Goal: Task Accomplishment & Management: Complete application form

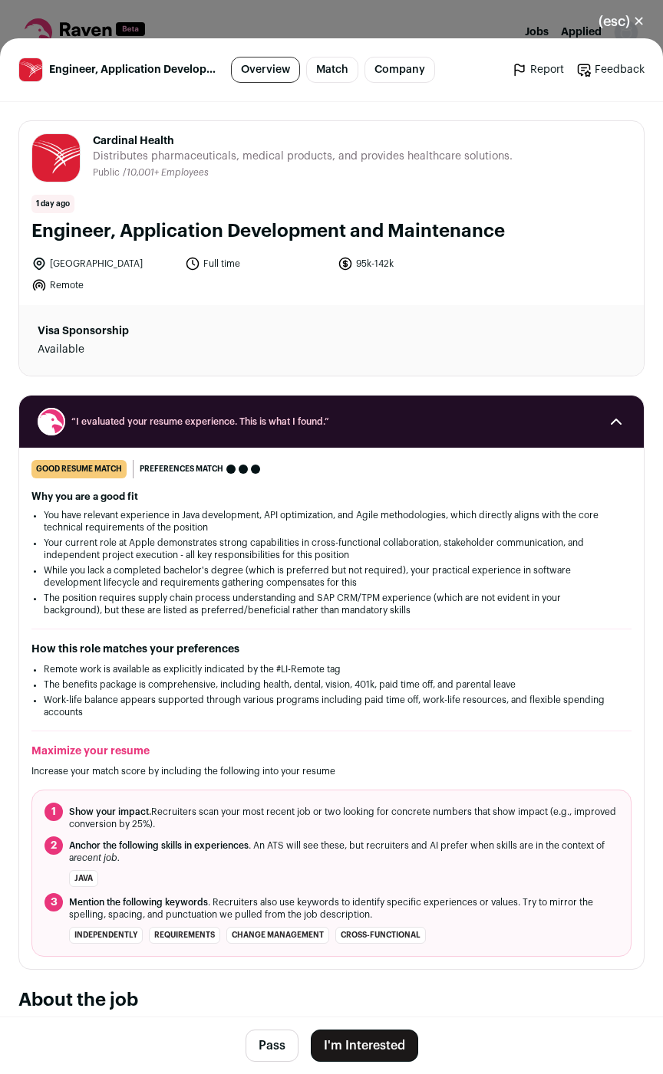
click at [370, 1050] on button "I'm Interested" at bounding box center [364, 1046] width 107 height 32
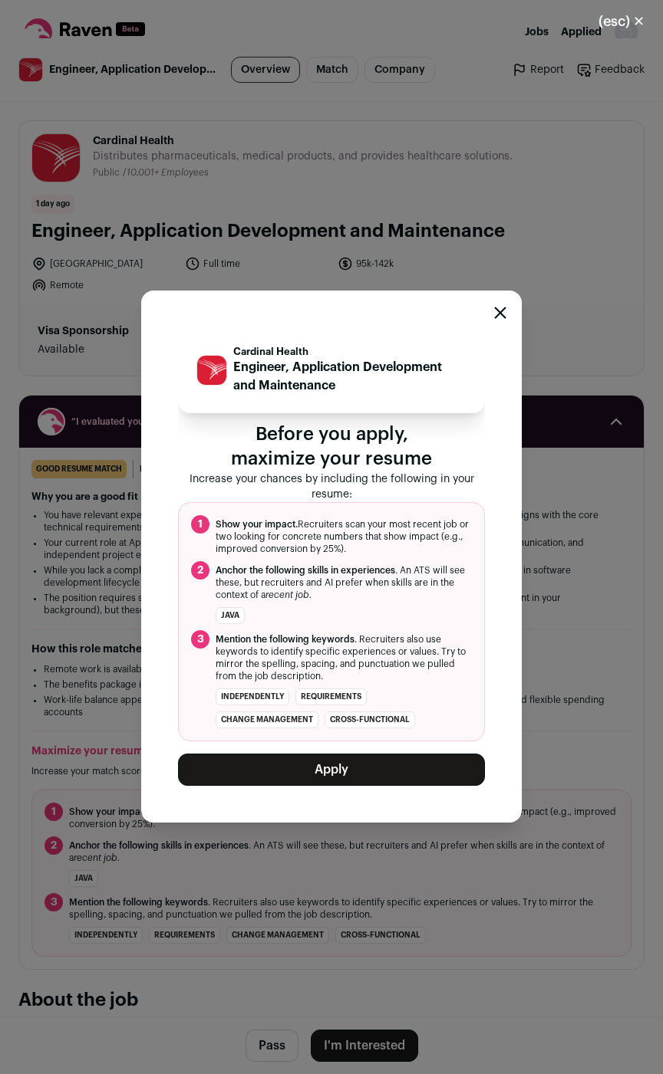
click at [350, 781] on button "Apply" at bounding box center [331, 770] width 307 height 32
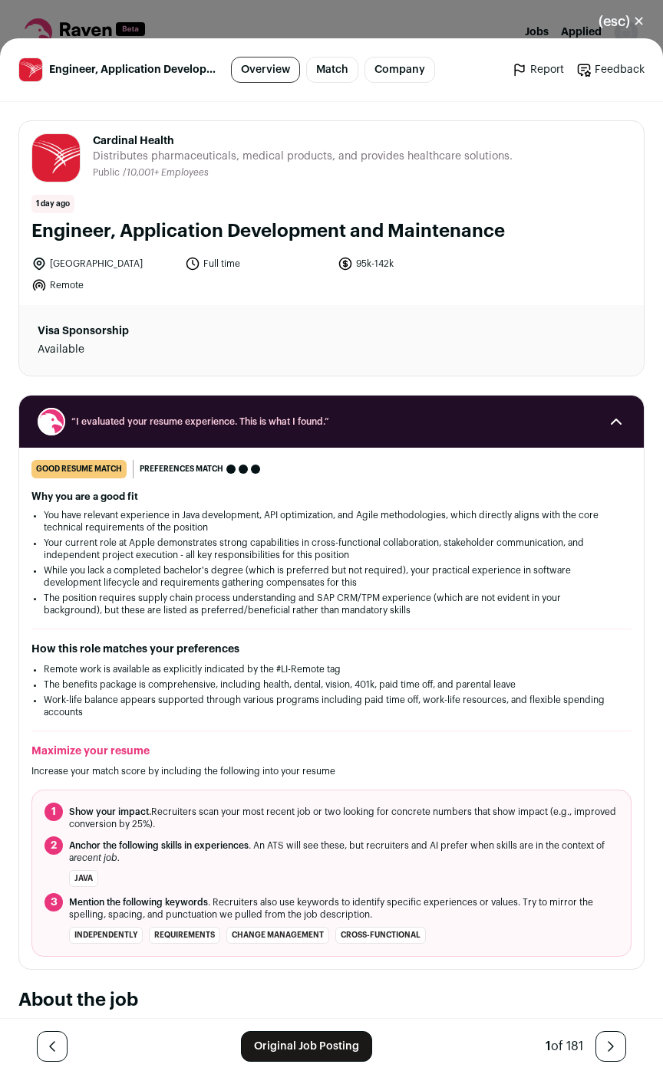
click at [332, 27] on div "(esc) ✕ Engineer, Application Development and Maintenance Overview Match Compan…" at bounding box center [331, 537] width 663 height 1074
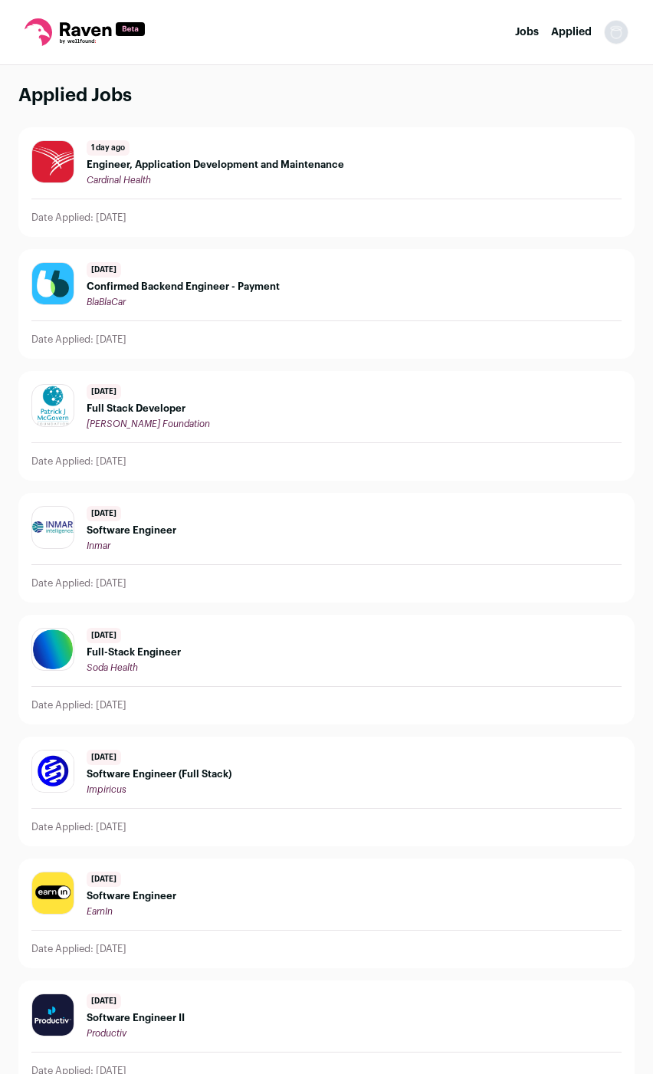
click at [281, 163] on span "Engineer, Application Development and Maintenance" at bounding box center [216, 165] width 258 height 12
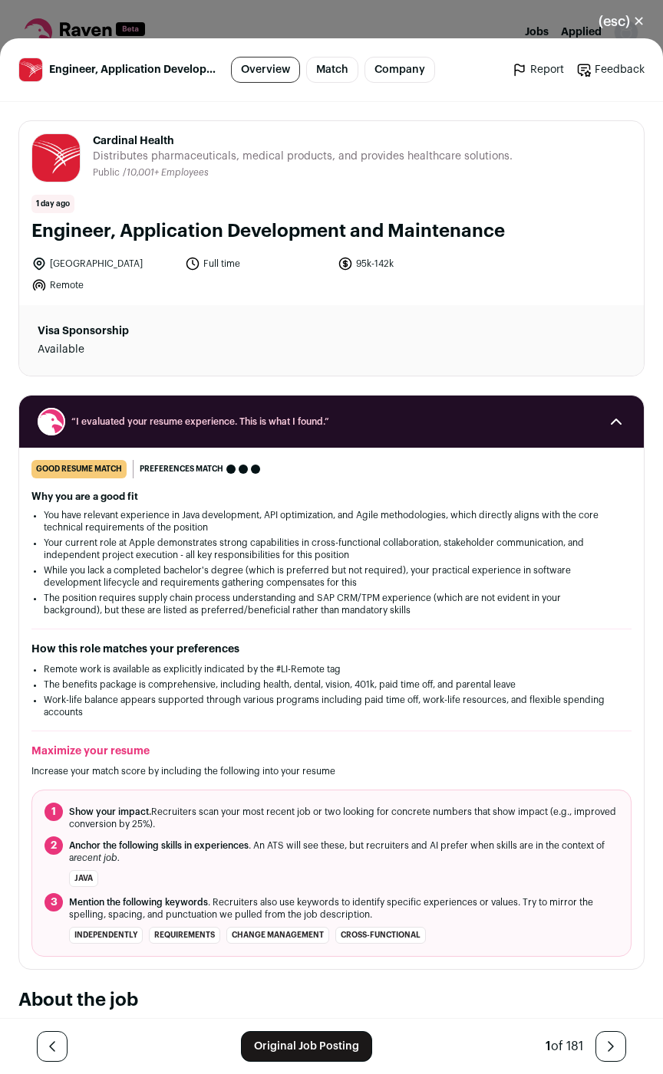
click at [331, 12] on div "(esc) ✕ Engineer, Application Development and Maintenance Overview Match Compan…" at bounding box center [331, 537] width 663 height 1074
